Goal: Task Accomplishment & Management: Manage account settings

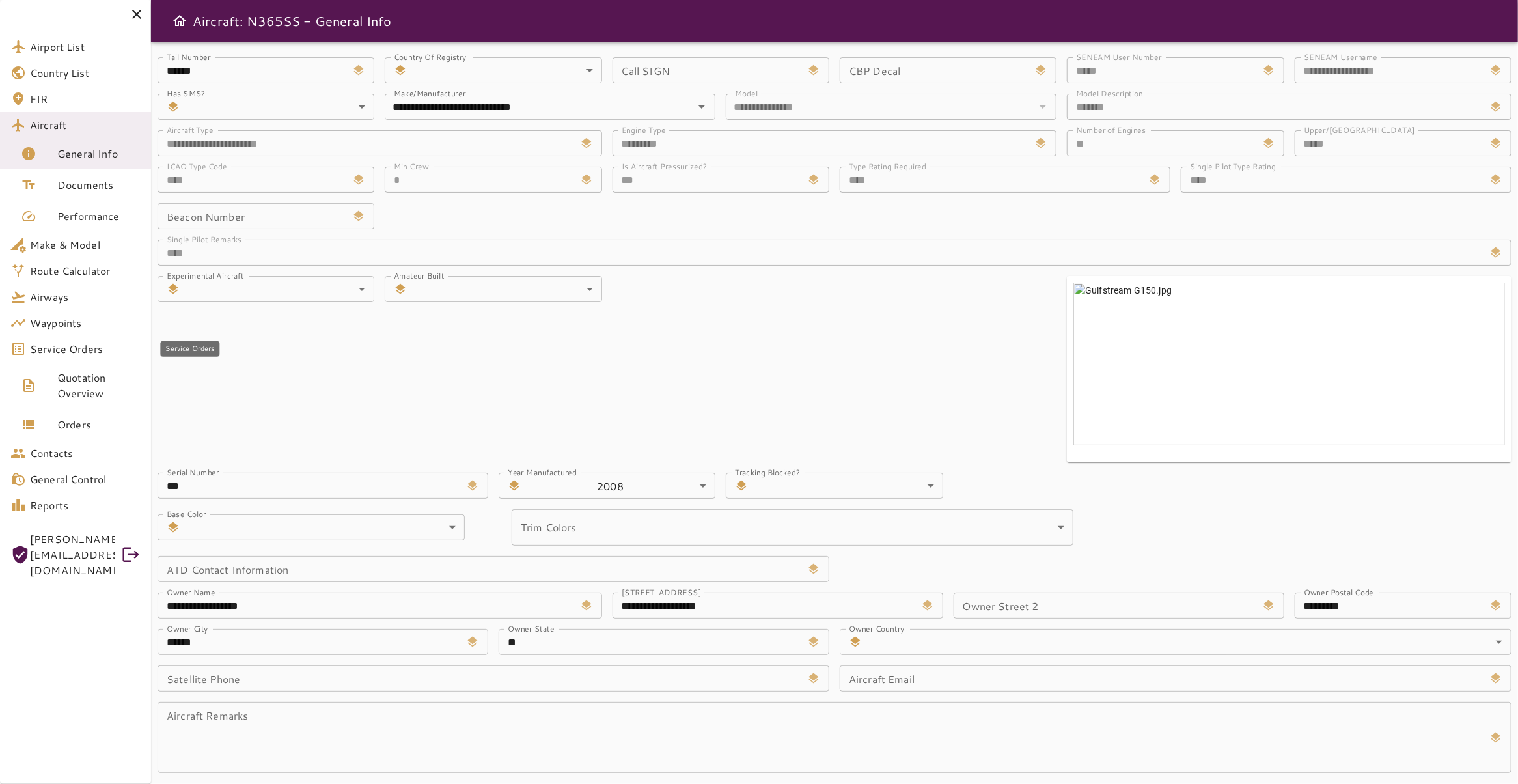
click at [67, 354] on span "Service Orders" at bounding box center [85, 349] width 111 height 16
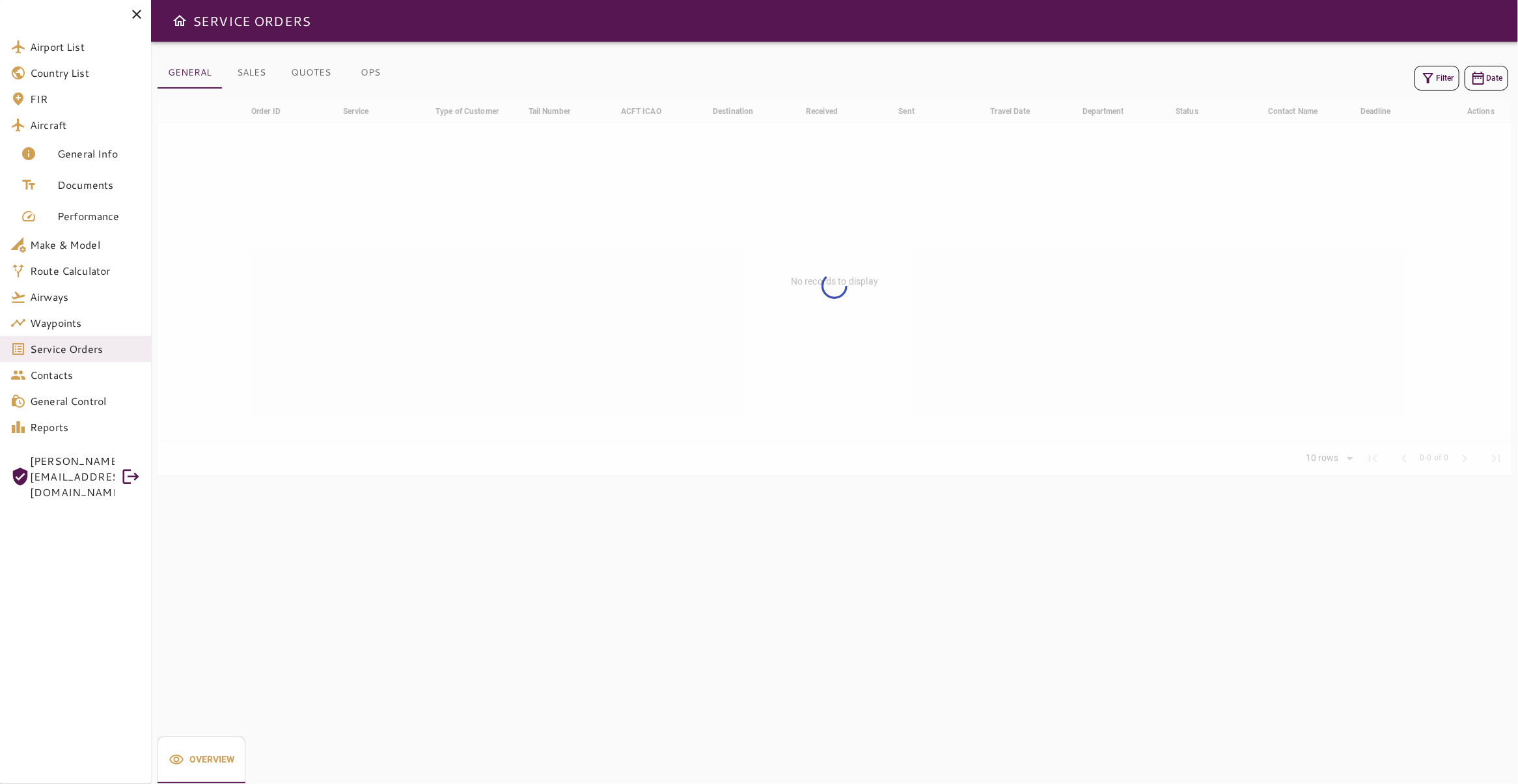
click at [1424, 82] on icon "button" at bounding box center [1428, 78] width 16 height 16
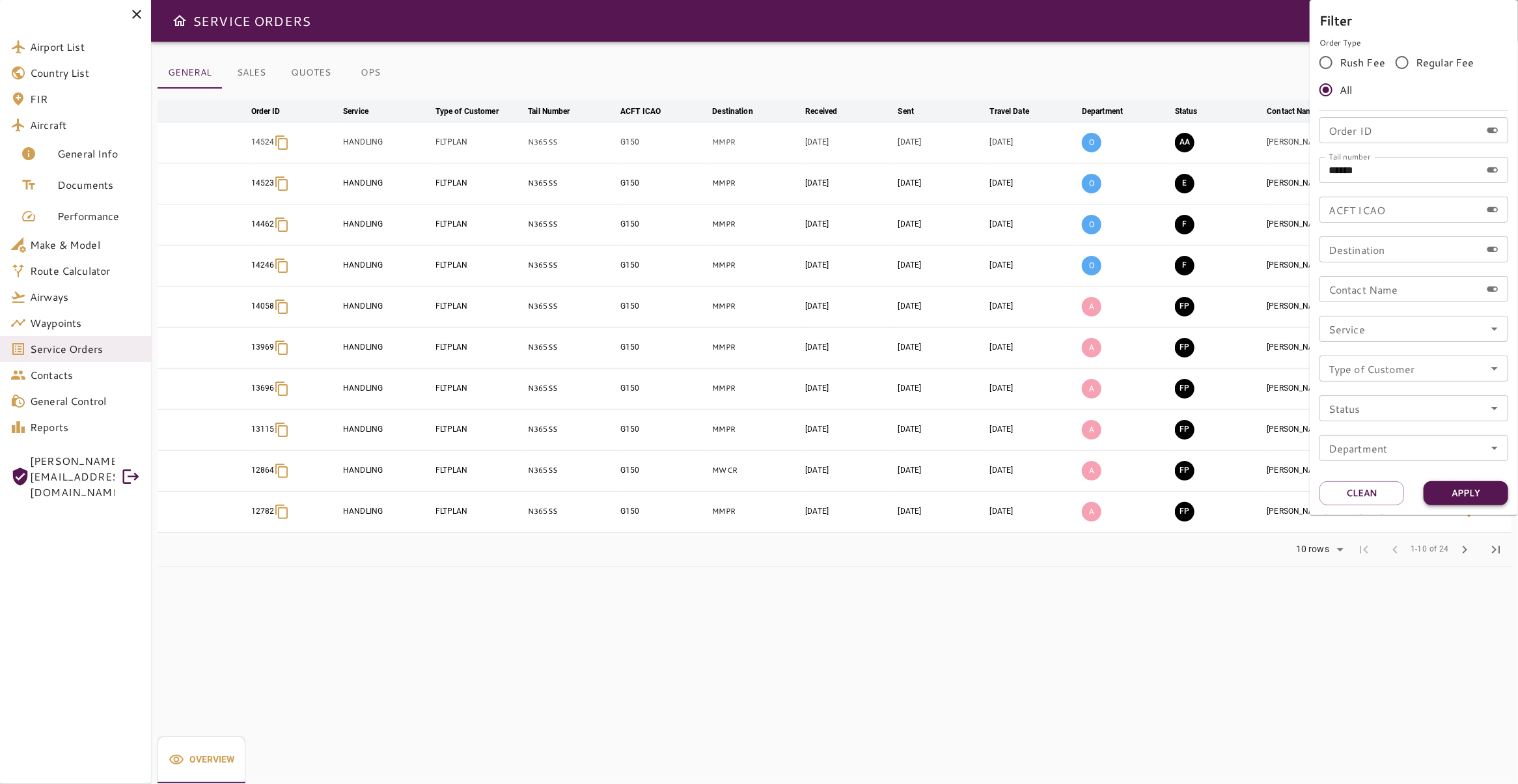
click at [1480, 494] on button "Apply" at bounding box center [1466, 492] width 84 height 24
click at [1134, 653] on div at bounding box center [759, 392] width 1518 height 784
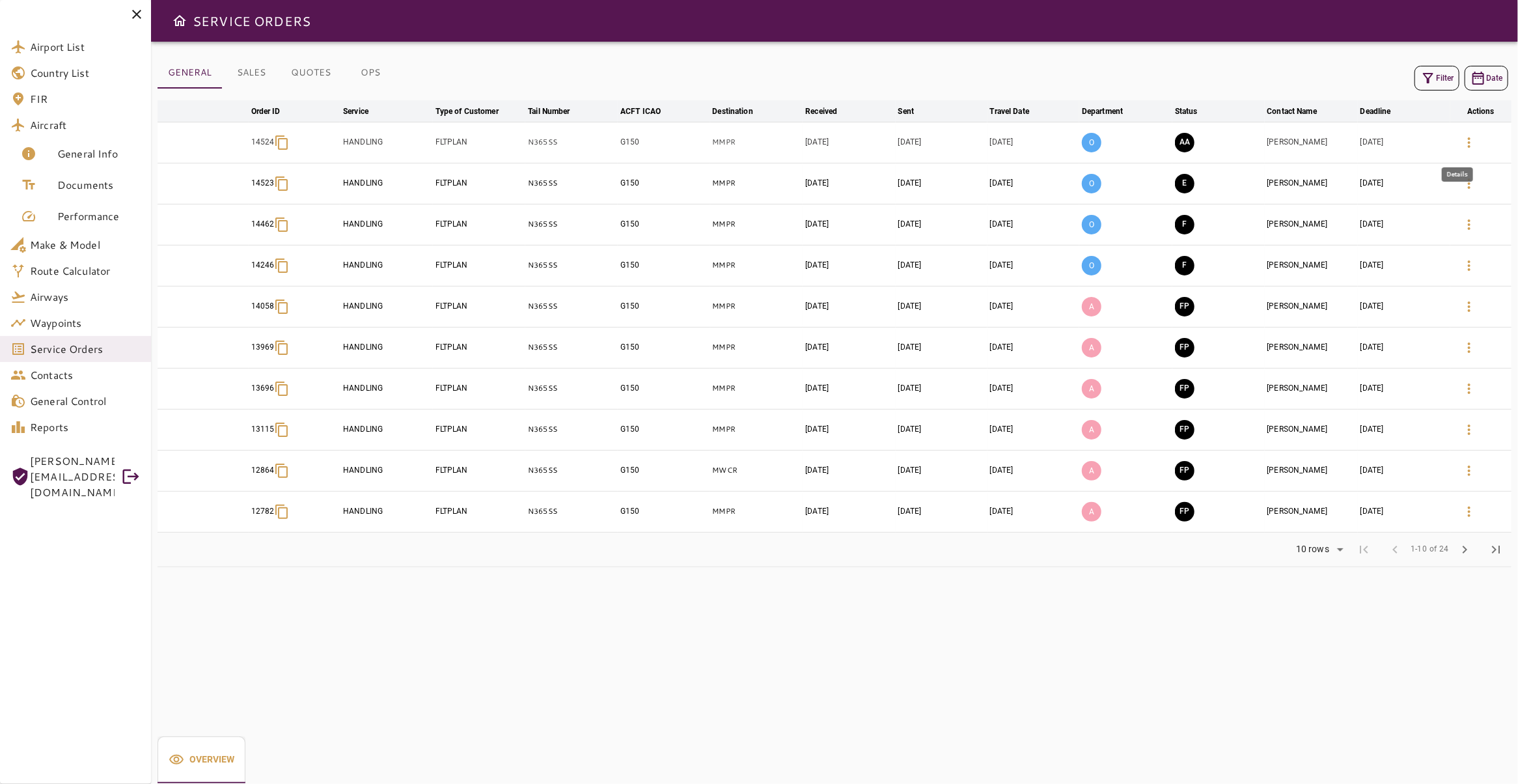
click at [1462, 140] on icon "button" at bounding box center [1469, 142] width 16 height 16
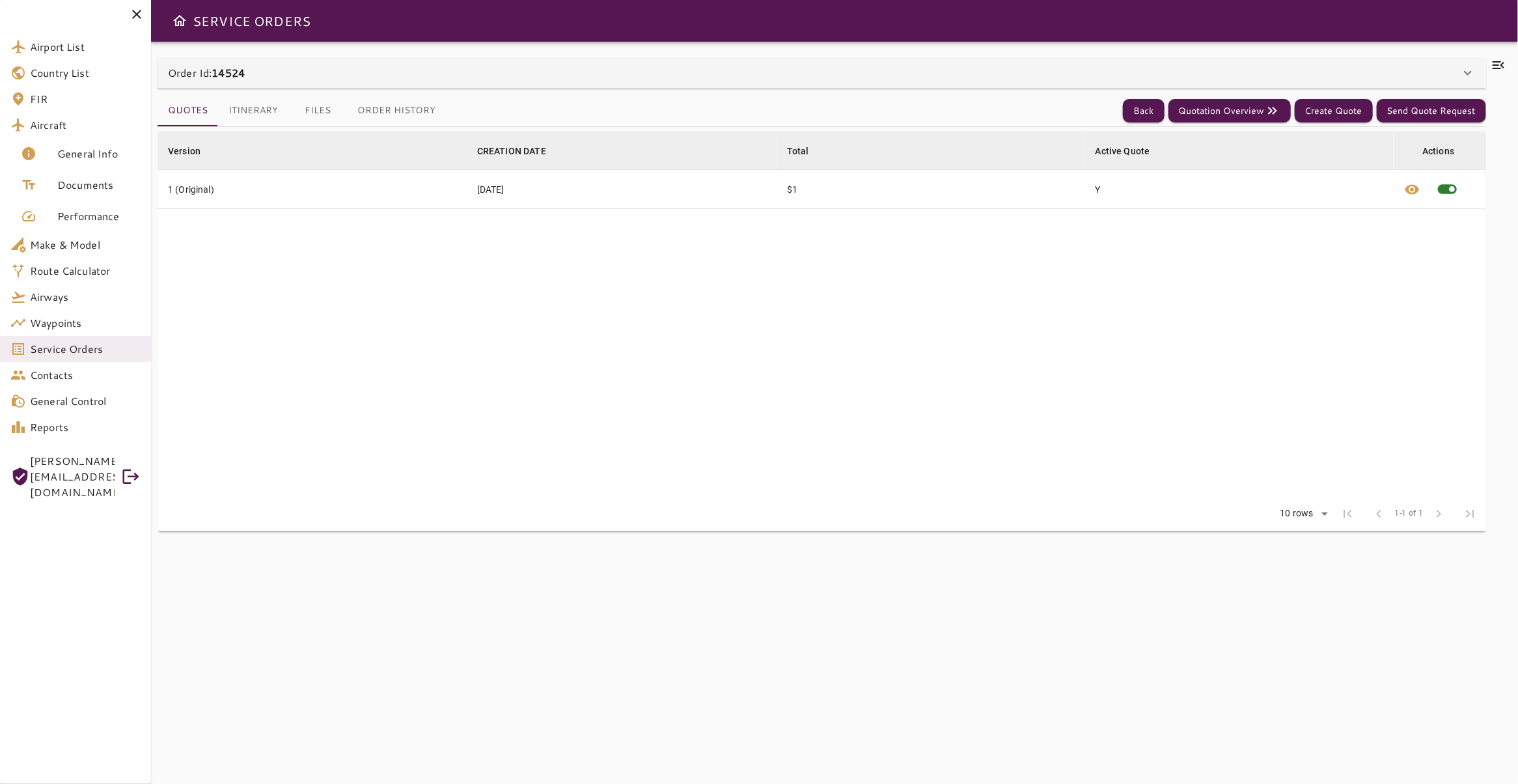
click at [311, 114] on button "Files" at bounding box center [318, 111] width 58 height 31
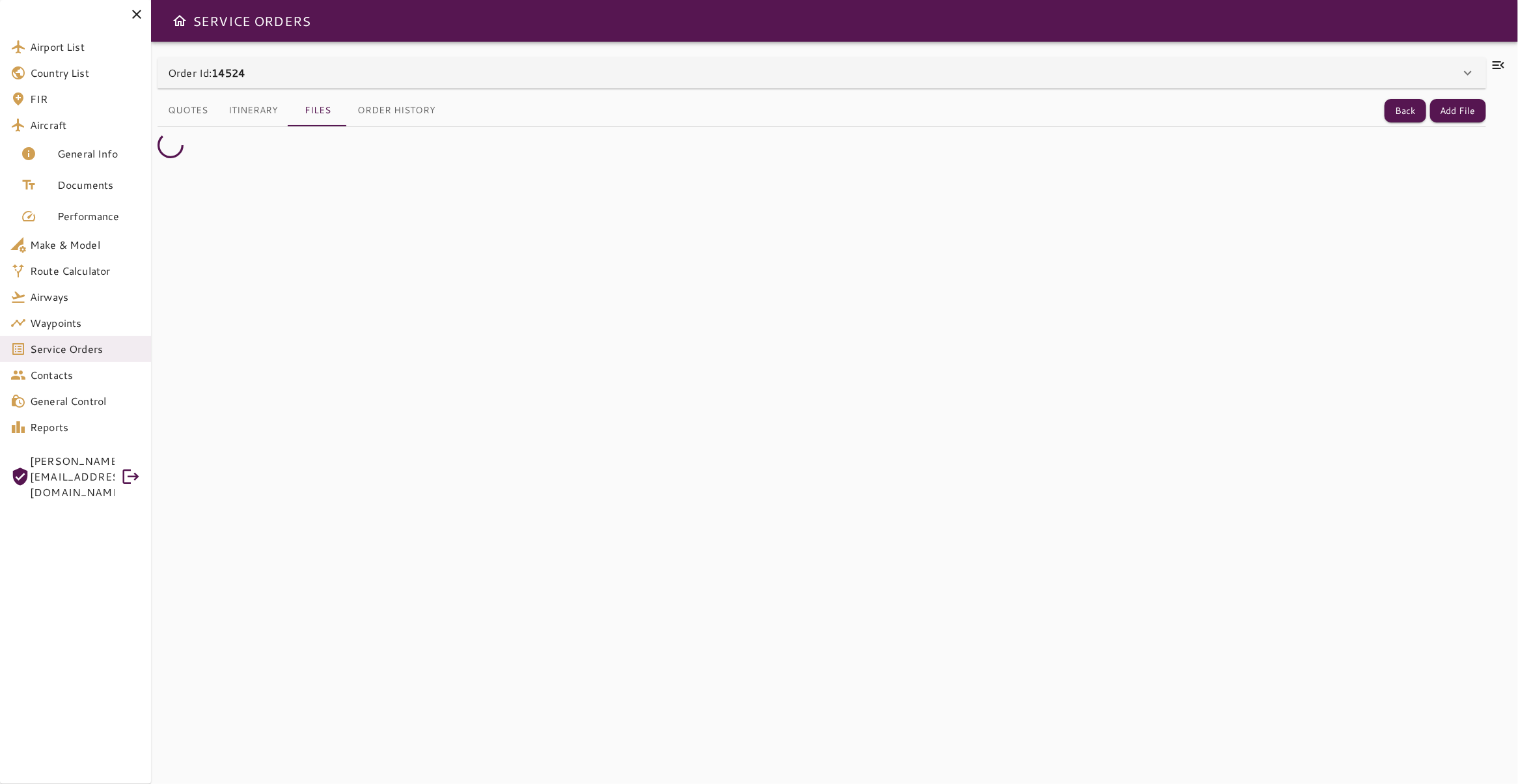
click at [257, 113] on button "Itinerary" at bounding box center [253, 111] width 70 height 31
